Goal: Task Accomplishment & Management: Manage account settings

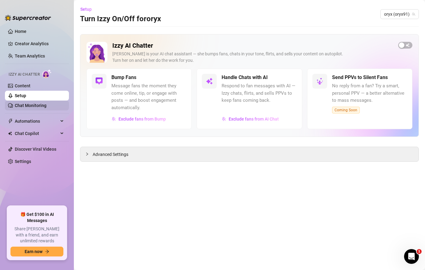
click at [41, 107] on link "Chat Monitoring" at bounding box center [31, 105] width 32 height 5
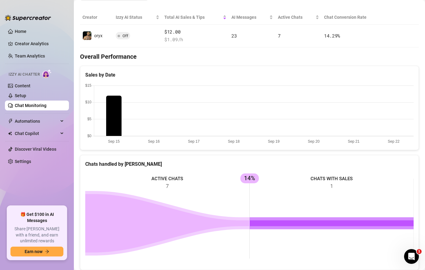
scroll to position [168, 0]
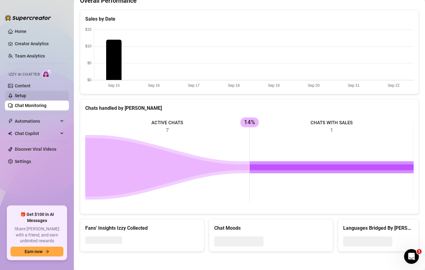
click at [25, 94] on link "Setup" at bounding box center [20, 95] width 11 height 5
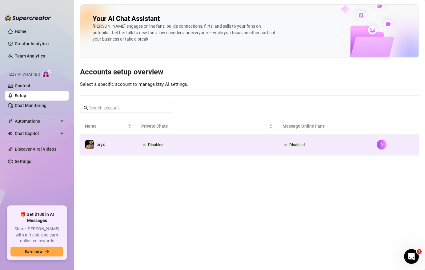
click at [359, 145] on td "Disabled" at bounding box center [324, 145] width 94 height 20
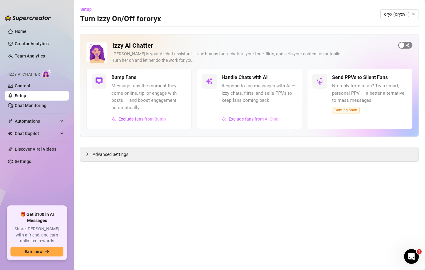
click at [407, 43] on span "button" at bounding box center [405, 45] width 14 height 7
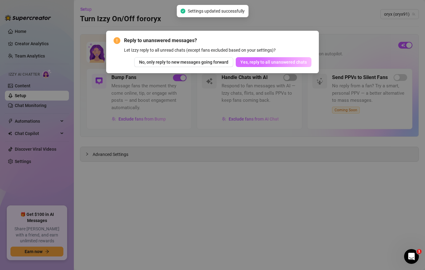
click at [270, 63] on span "Yes, reply to all unanswered chats" at bounding box center [273, 62] width 66 height 5
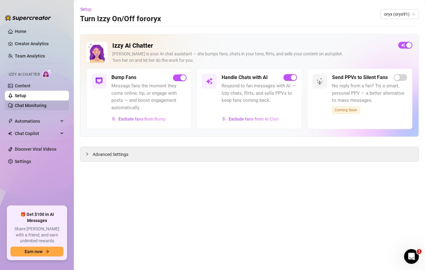
click at [33, 106] on link "Chat Monitoring" at bounding box center [31, 105] width 32 height 5
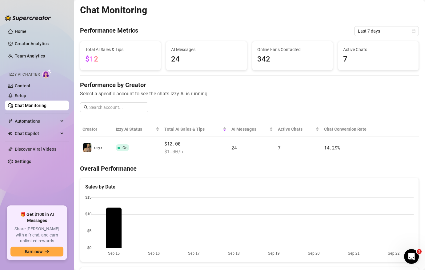
scroll to position [10, 0]
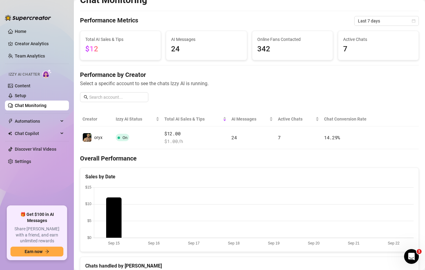
click at [201, 51] on span "24" at bounding box center [206, 49] width 70 height 12
click at [176, 46] on span "24" at bounding box center [206, 49] width 70 height 12
click at [285, 41] on span "Online Fans Contacted" at bounding box center [292, 39] width 70 height 7
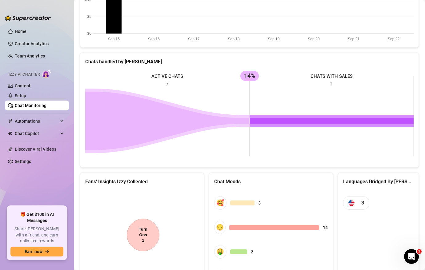
scroll to position [257, 0]
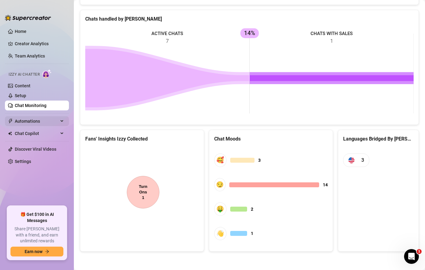
click at [33, 123] on span "Automations" at bounding box center [37, 121] width 44 height 10
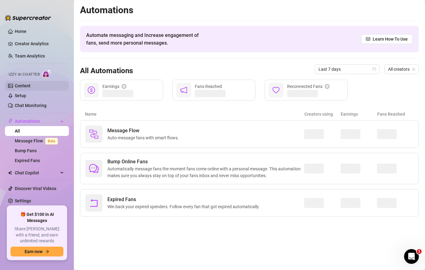
click at [30, 85] on link "Content" at bounding box center [23, 85] width 16 height 5
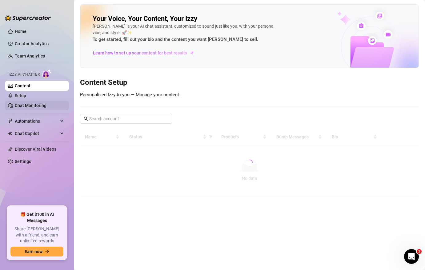
click at [40, 106] on link "Chat Monitoring" at bounding box center [31, 105] width 32 height 5
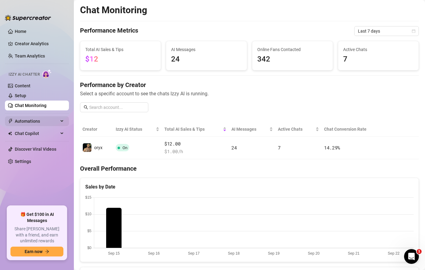
click at [37, 119] on span "Automations" at bounding box center [37, 121] width 44 height 10
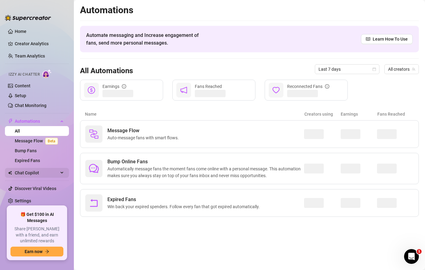
click at [38, 177] on span "Chat Copilot" at bounding box center [37, 173] width 44 height 10
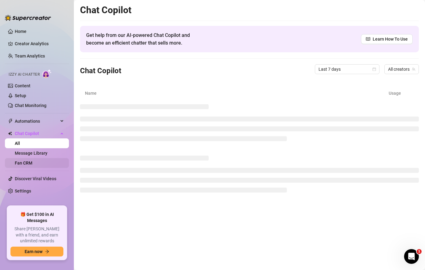
click at [32, 162] on link "Fan CRM" at bounding box center [24, 163] width 18 height 5
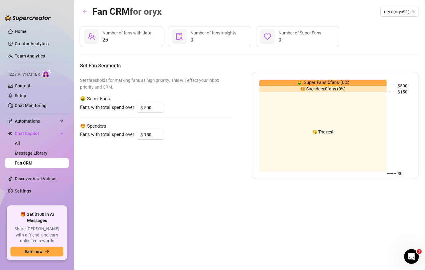
click at [137, 36] on span "25" at bounding box center [126, 39] width 49 height 7
click at [240, 33] on div "0 Number of fans insights" at bounding box center [209, 36] width 83 height 21
click at [308, 33] on span "Number of Super Fans" at bounding box center [299, 32] width 43 height 5
click at [27, 161] on link "Fan CRM" at bounding box center [24, 163] width 18 height 5
click at [30, 152] on link "Message Library" at bounding box center [31, 153] width 33 height 5
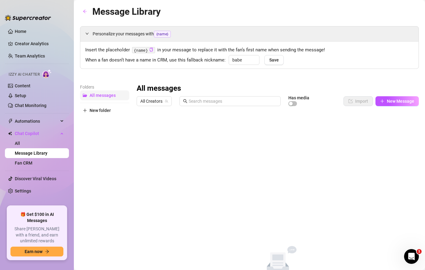
click at [104, 94] on span "All messages" at bounding box center [103, 95] width 26 height 5
click at [97, 94] on span "All messages" at bounding box center [103, 95] width 26 height 5
click at [19, 141] on link "All" at bounding box center [17, 143] width 5 height 5
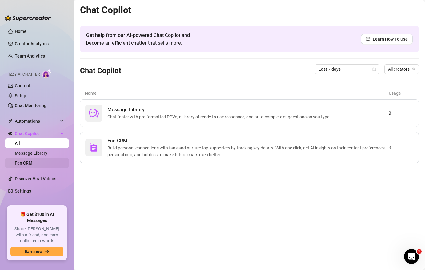
click at [27, 161] on link "Fan CRM" at bounding box center [24, 163] width 18 height 5
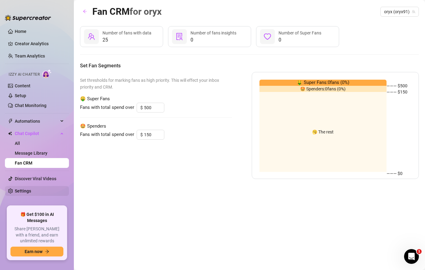
click at [27, 190] on link "Settings" at bounding box center [23, 191] width 16 height 5
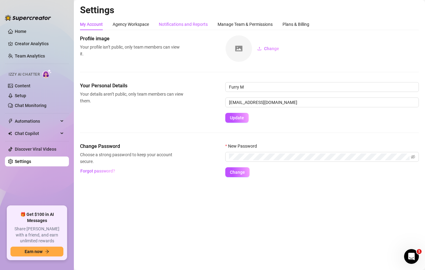
click at [194, 22] on div "Notifications and Reports" at bounding box center [183, 24] width 49 height 7
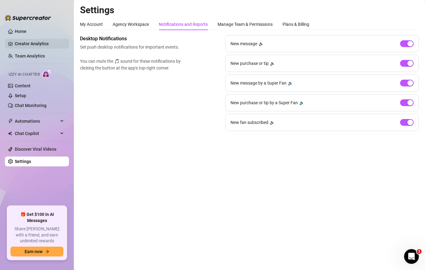
click at [38, 41] on link "Creator Analytics" at bounding box center [39, 44] width 49 height 10
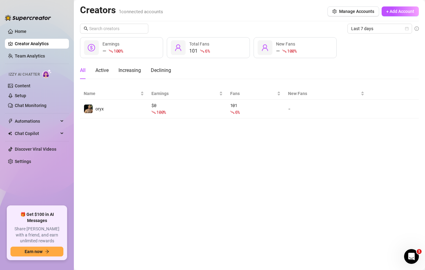
click at [203, 47] on div at bounding box center [202, 50] width 4 height 7
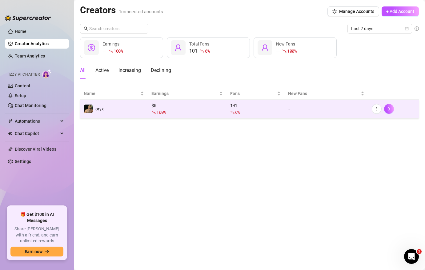
click at [121, 104] on td "oryx" at bounding box center [114, 109] width 68 height 19
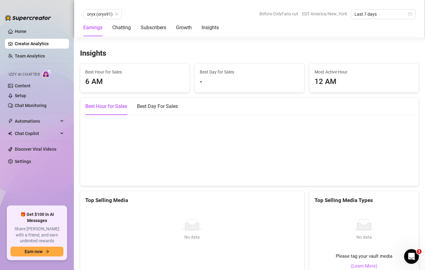
scroll to position [838, 0]
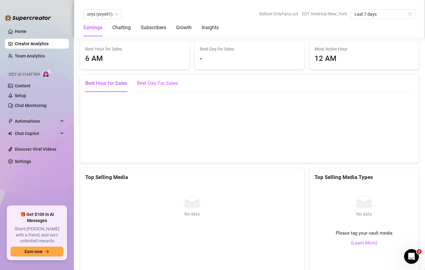
click at [160, 85] on div "Best Day For Sales" at bounding box center [157, 83] width 41 height 7
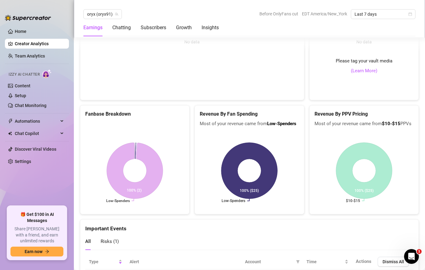
scroll to position [1014, 0]
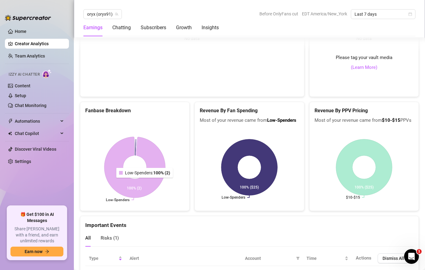
click at [145, 182] on icon at bounding box center [134, 167] width 61 height 61
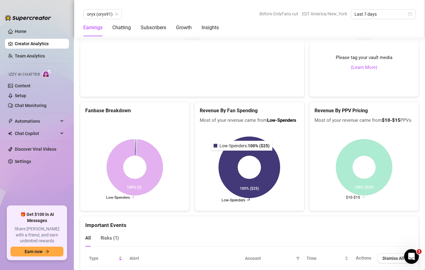
click at [242, 155] on icon at bounding box center [249, 167] width 61 height 61
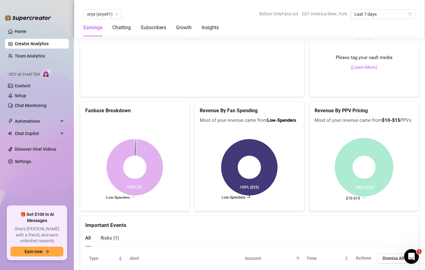
click at [355, 159] on icon at bounding box center [364, 167] width 58 height 58
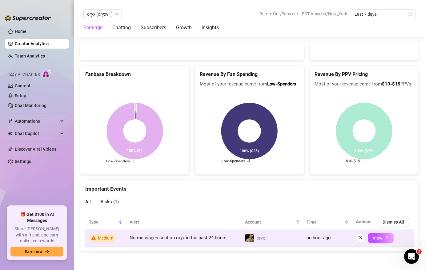
click at [183, 240] on span "No messages sent on oryx in the past 24 hours" at bounding box center [177, 238] width 97 height 6
click at [380, 237] on span "View" at bounding box center [377, 238] width 10 height 5
click at [391, 237] on button "View" at bounding box center [381, 238] width 26 height 10
click at [387, 237] on icon "right" at bounding box center [386, 238] width 4 height 4
click at [388, 238] on icon "right" at bounding box center [386, 238] width 4 height 4
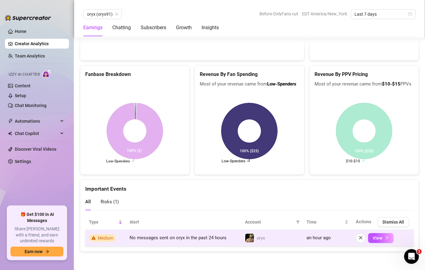
click at [137, 243] on td "No messages sent on oryx in the past 24 hours" at bounding box center [183, 238] width 115 height 17
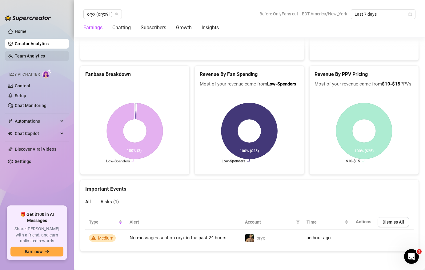
click at [41, 54] on link "Team Analytics" at bounding box center [30, 56] width 30 height 5
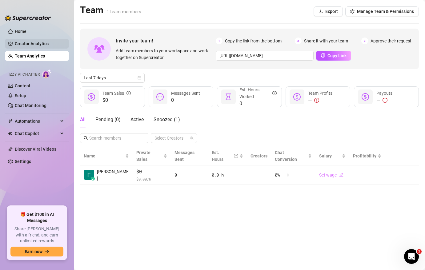
click at [35, 43] on link "Creator Analytics" at bounding box center [39, 44] width 49 height 10
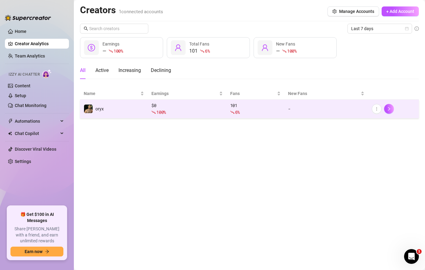
click at [131, 110] on td "oryx" at bounding box center [114, 109] width 68 height 19
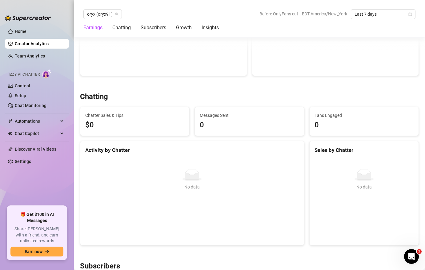
scroll to position [208, 0]
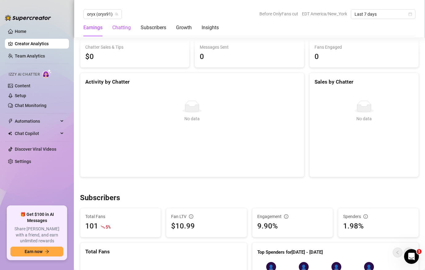
click at [127, 28] on div "Chatting" at bounding box center [121, 27] width 18 height 7
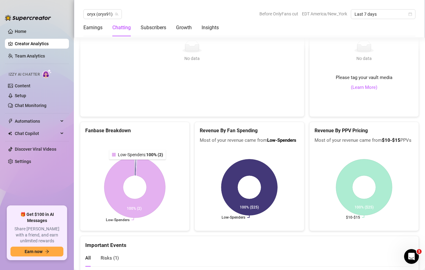
scroll to position [1004, 0]
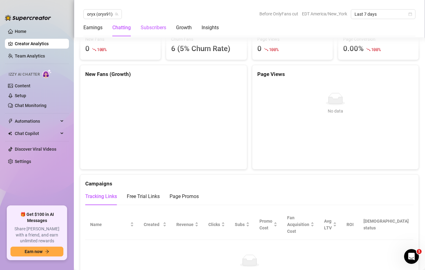
click at [150, 29] on div "Subscribers" at bounding box center [154, 27] width 26 height 7
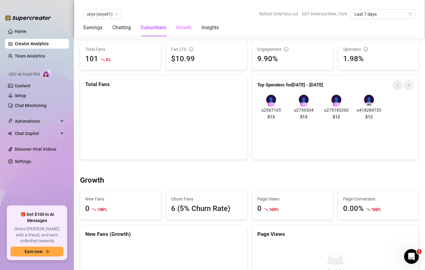
scroll to position [360, 0]
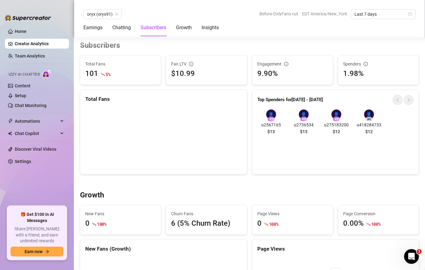
click at [220, 36] on div "Earnings Chatting Subscribers Growth Insights" at bounding box center [249, 27] width 332 height 17
click at [209, 29] on div "Insights" at bounding box center [209, 27] width 17 height 7
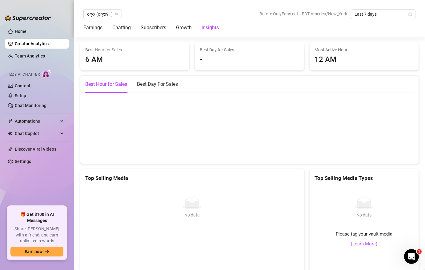
scroll to position [1050, 0]
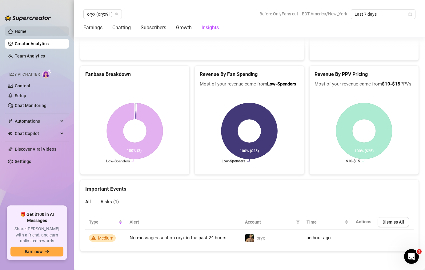
click at [26, 30] on link "Home" at bounding box center [21, 31] width 12 height 5
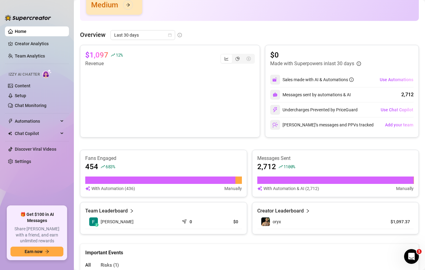
scroll to position [101, 0]
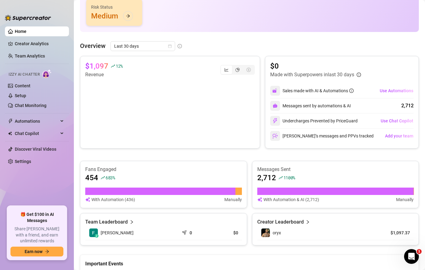
click at [288, 170] on article "Messages Sent" at bounding box center [335, 169] width 157 height 7
click at [340, 181] on div "2,712 1100 %" at bounding box center [335, 178] width 157 height 10
click at [337, 192] on div at bounding box center [335, 191] width 156 height 7
click at [173, 213] on div "Fans Engaged 454 683 % With Automation (436) Manually Messages Sent 2,712 1100 …" at bounding box center [249, 203] width 339 height 85
click at [118, 193] on div at bounding box center [160, 191] width 150 height 7
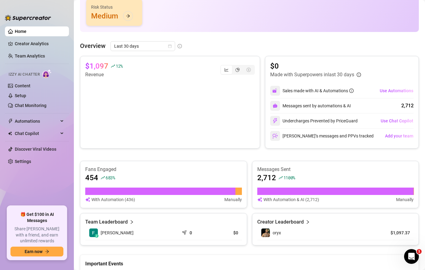
click at [106, 177] on span "683 %" at bounding box center [111, 178] width 10 height 6
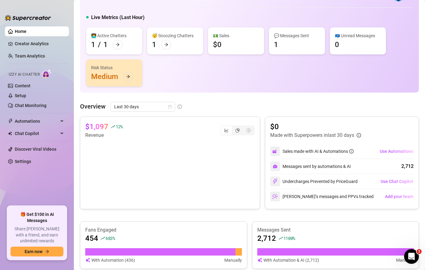
scroll to position [35, 0]
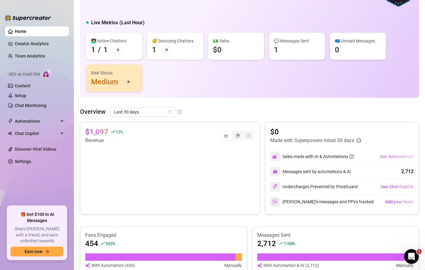
click at [395, 157] on span "Use Automations" at bounding box center [397, 156] width 34 height 5
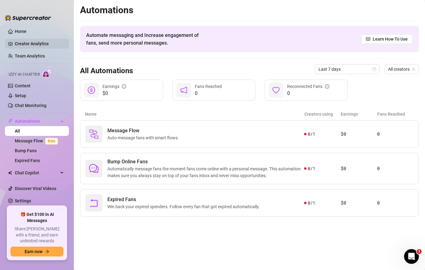
click at [34, 46] on link "Creator Analytics" at bounding box center [39, 44] width 49 height 10
